Goal: Information Seeking & Learning: Learn about a topic

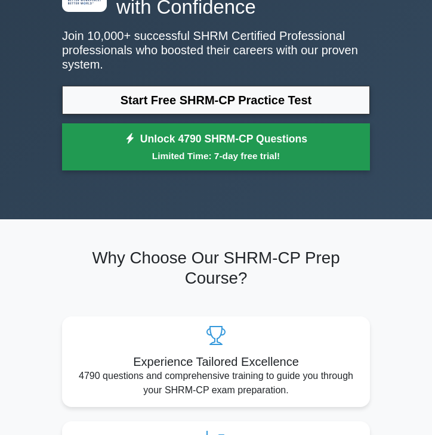
click at [165, 144] on link "Unlock 4790 SHRM-CP Questions Limited Time: 7-day free trial!" at bounding box center [216, 147] width 308 height 48
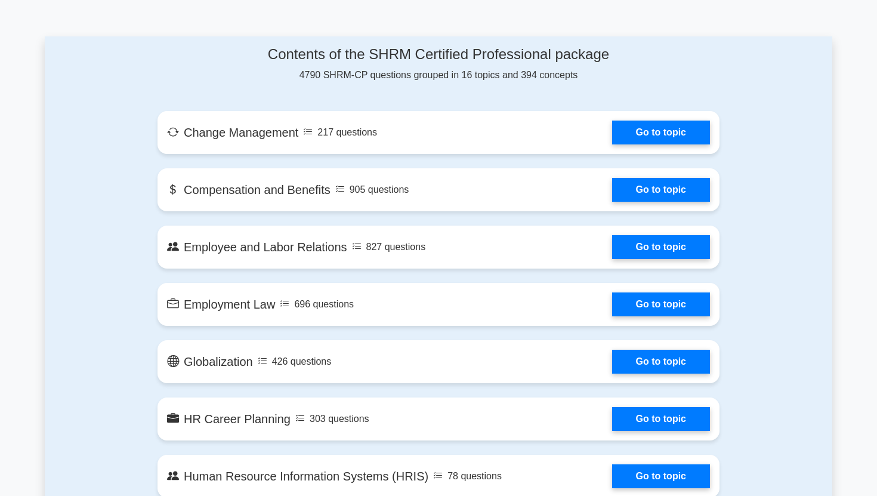
scroll to position [591, 0]
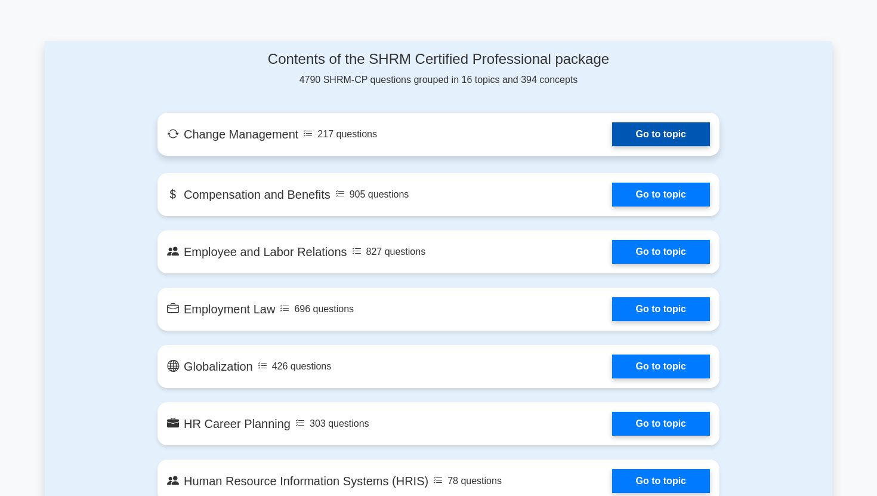
click at [431, 138] on link "Go to topic" at bounding box center [661, 134] width 98 height 24
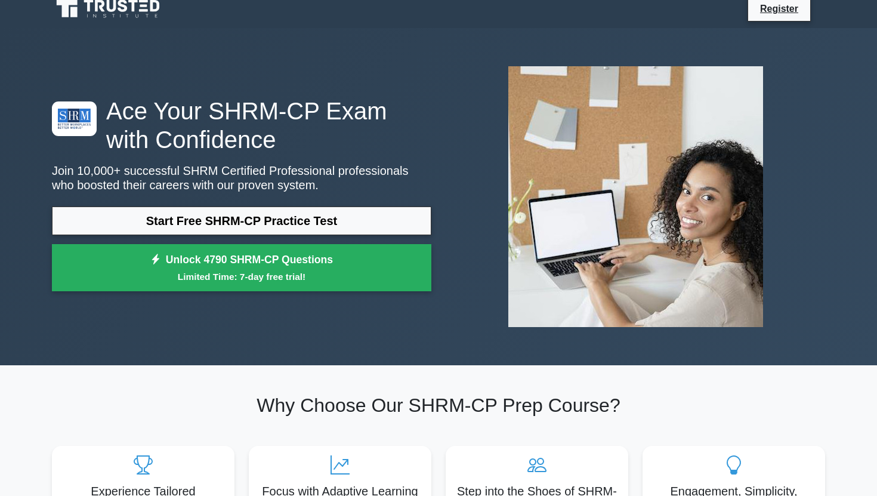
scroll to position [11, 0]
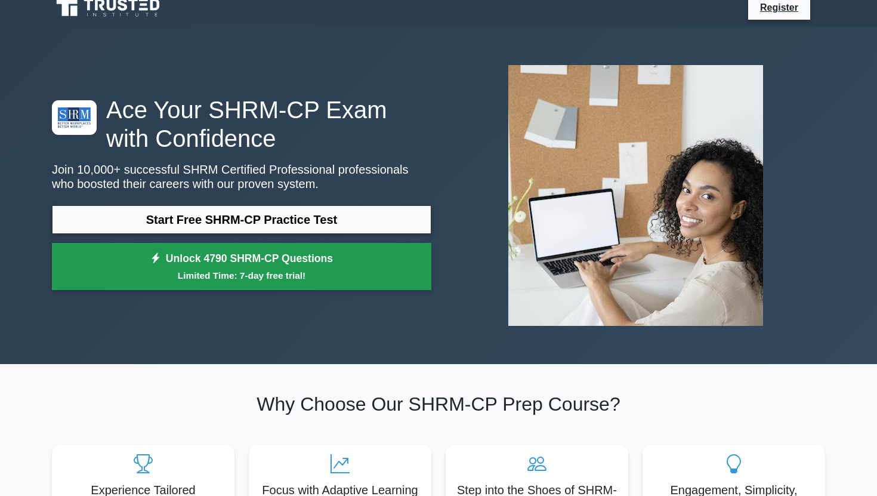
click at [268, 275] on small "Limited Time: 7-day free trial!" at bounding box center [241, 275] width 349 height 14
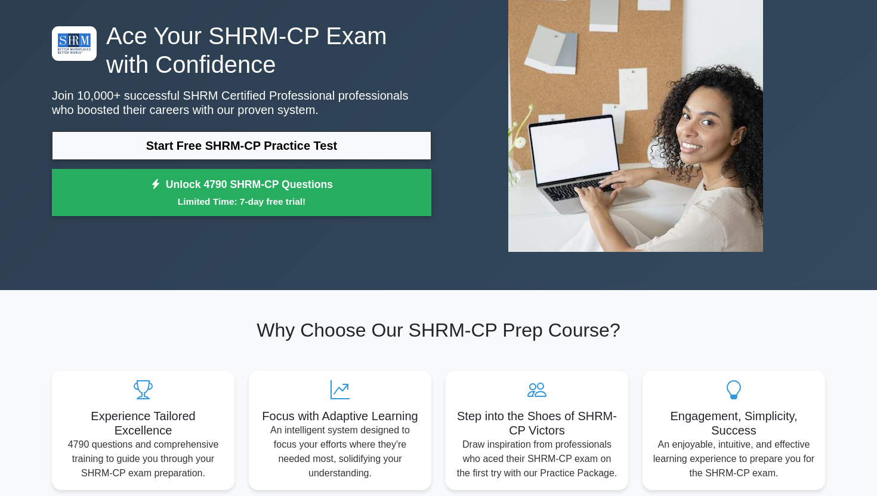
scroll to position [0, 0]
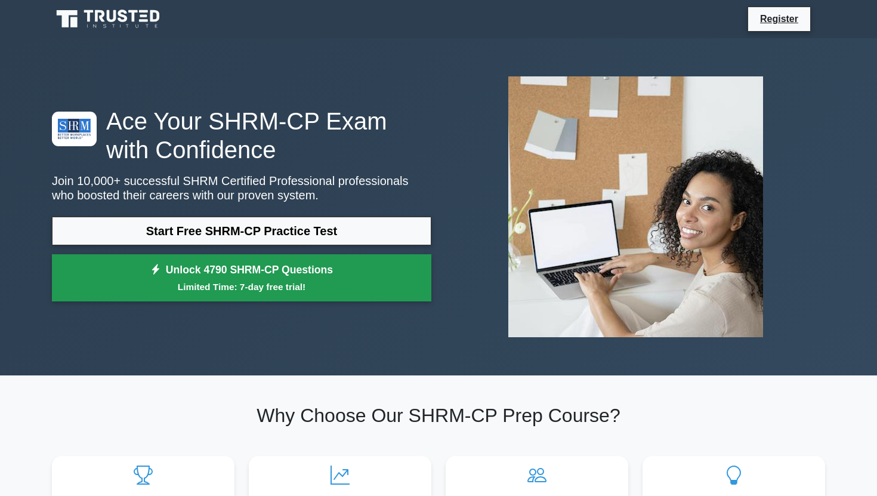
click at [222, 278] on link "Unlock 4790 SHRM-CP Questions Limited Time: 7-day free trial!" at bounding box center [241, 278] width 379 height 48
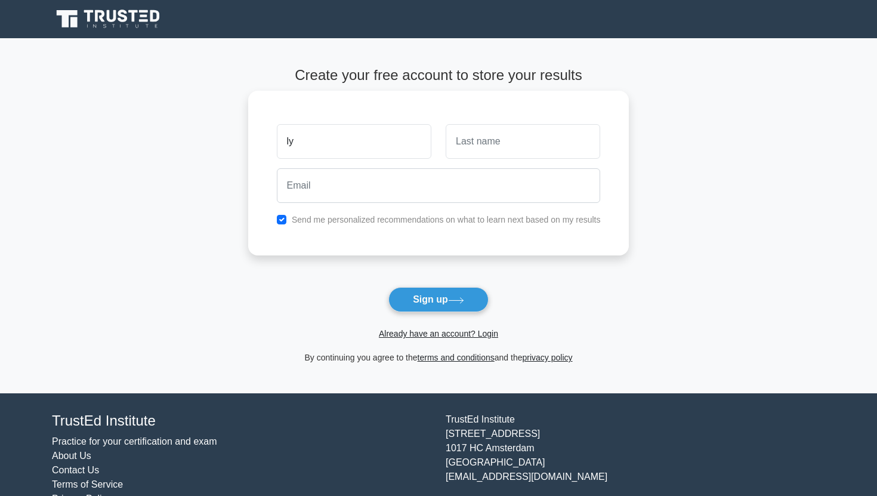
type input "ly"
click at [431, 145] on input "text" at bounding box center [522, 141] width 154 height 35
type input "do"
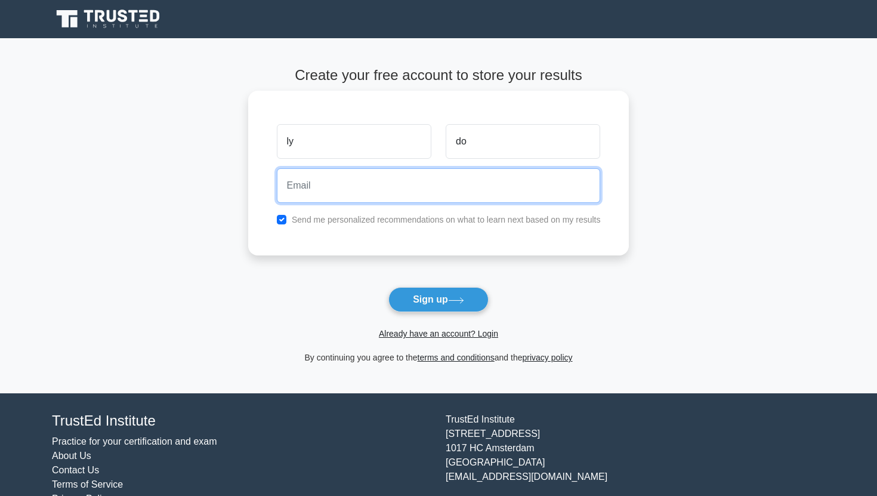
click at [431, 185] on input "email" at bounding box center [439, 185] width 324 height 35
type input "lydo0520@gmail.com"
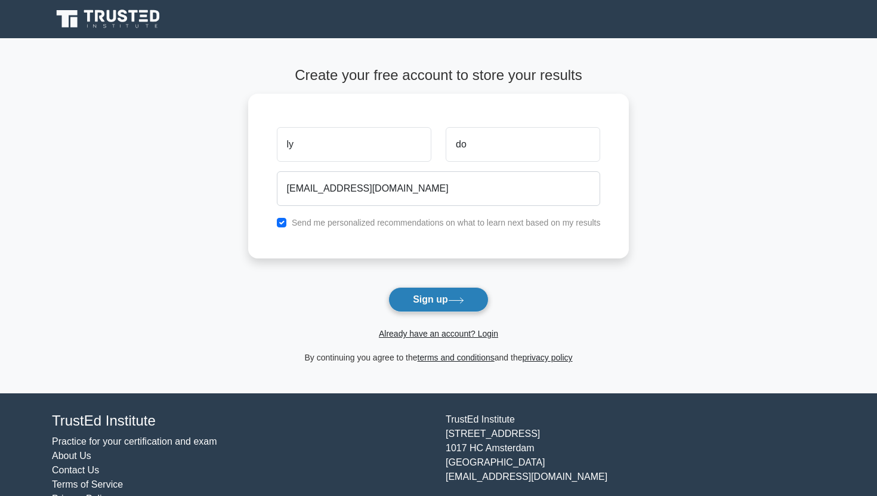
click at [431, 299] on button "Sign up" at bounding box center [438, 299] width 100 height 25
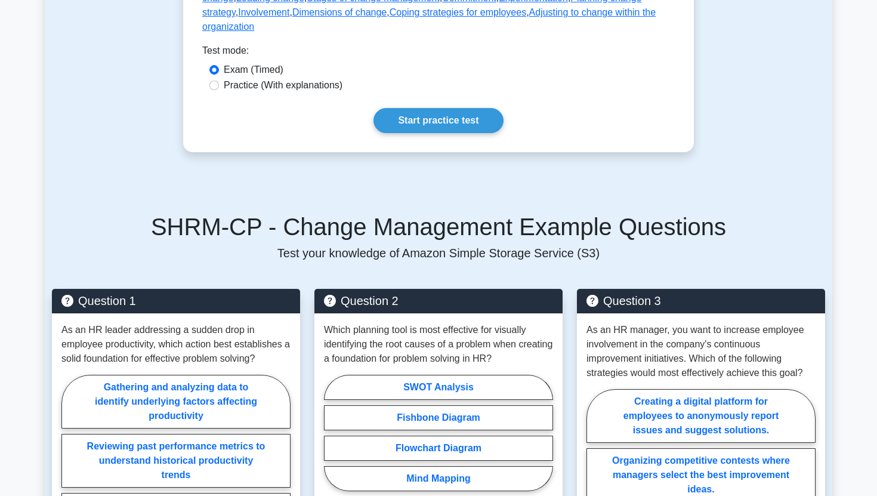
scroll to position [631, 0]
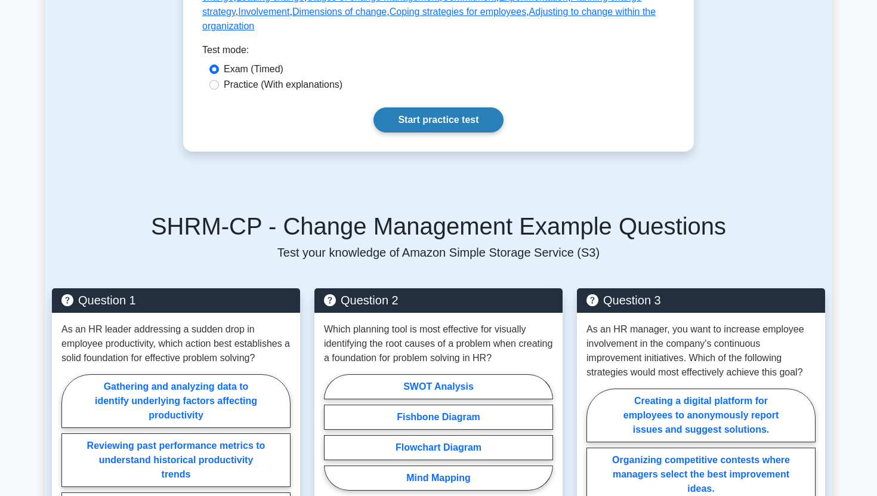
click at [434, 125] on link "Start practice test" at bounding box center [437, 119] width 129 height 25
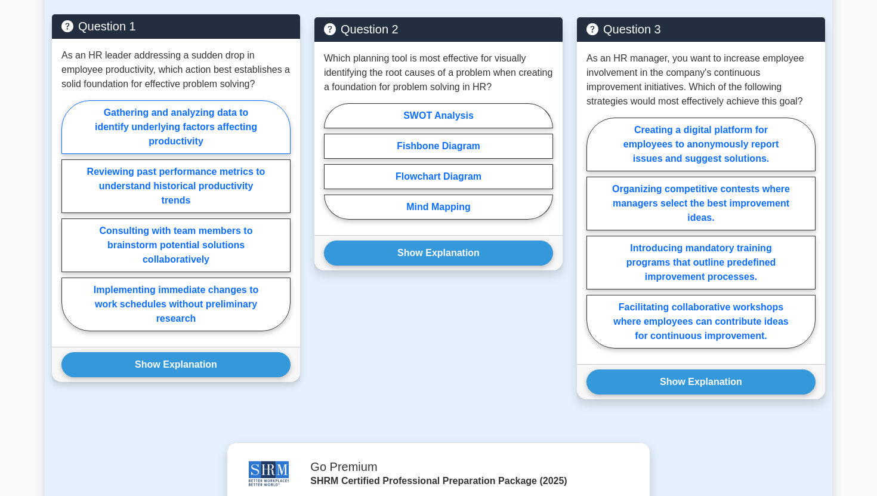
scroll to position [902, 0]
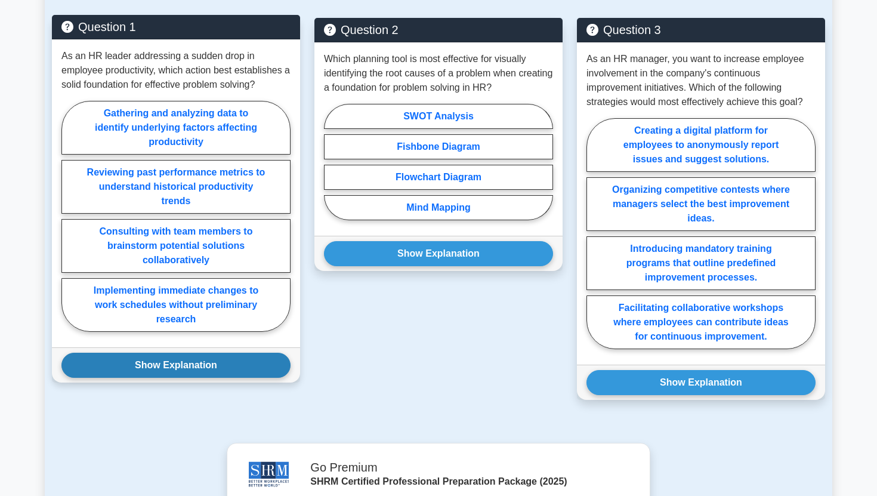
click at [136, 367] on button "Show Explanation" at bounding box center [175, 364] width 229 height 25
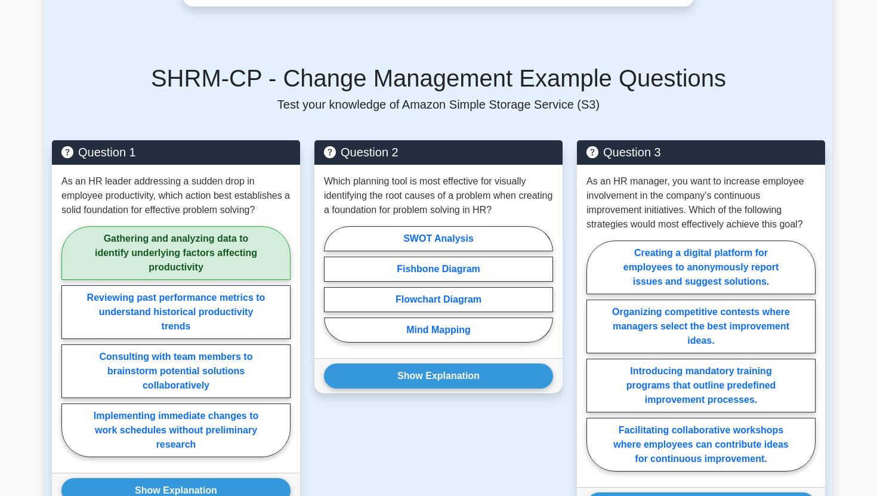
scroll to position [779, 0]
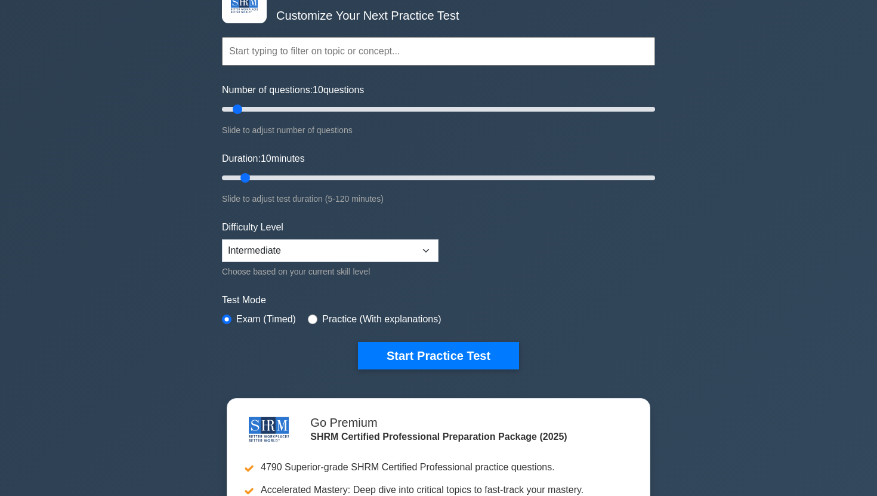
scroll to position [90, 0]
